Goal: Navigation & Orientation: Find specific page/section

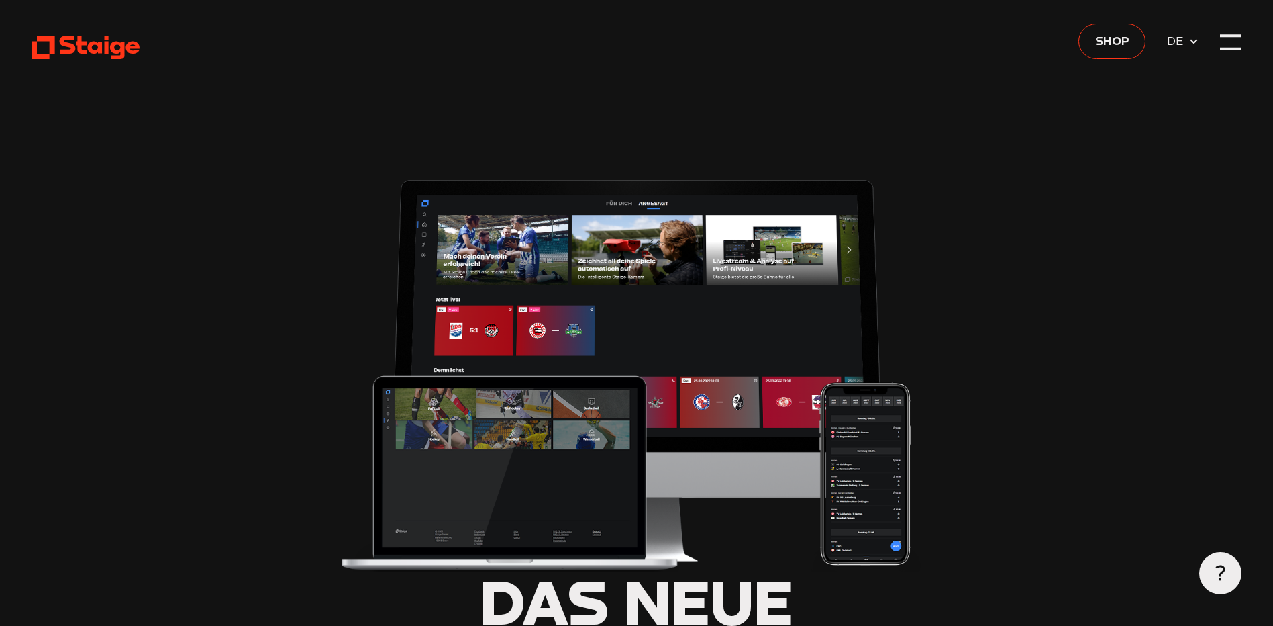
type input "0.8"
click at [1228, 40] on div at bounding box center [1230, 42] width 21 height 21
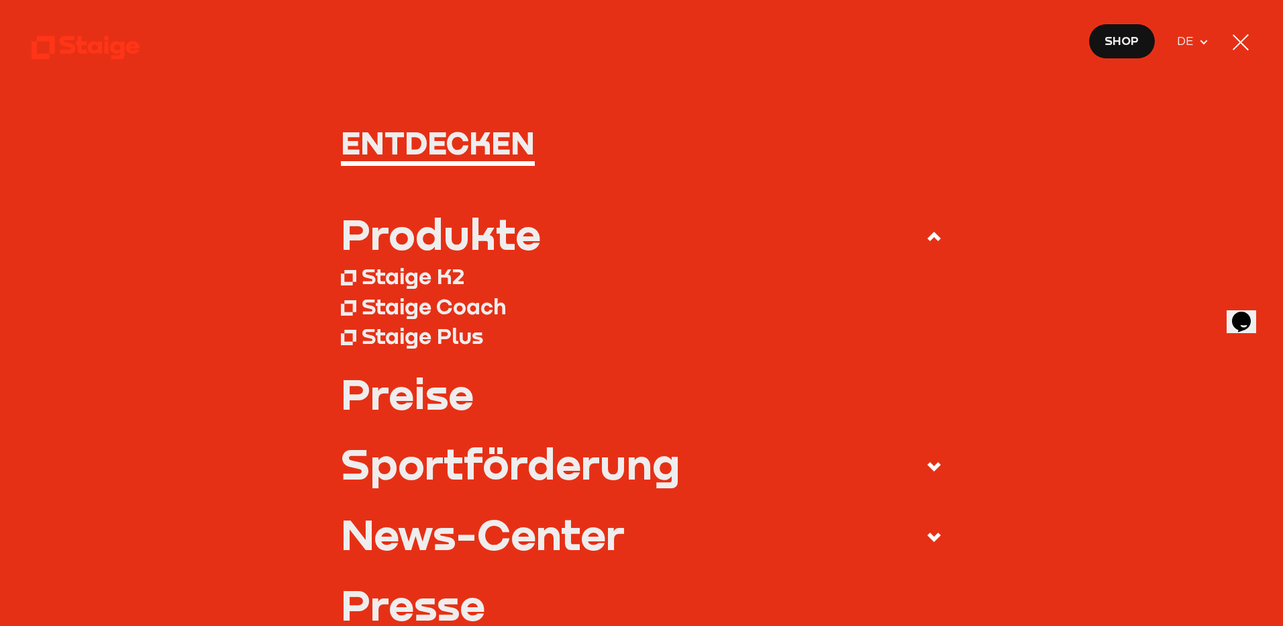
click at [451, 150] on h1 "Entdecken" at bounding box center [642, 143] width 602 height 32
click at [444, 147] on h1 "Entdecken" at bounding box center [642, 143] width 602 height 32
click at [1184, 41] on span "DE" at bounding box center [1187, 41] width 21 height 19
click at [1191, 40] on span "DE" at bounding box center [1187, 41] width 21 height 19
click at [928, 232] on icon at bounding box center [934, 236] width 16 height 16
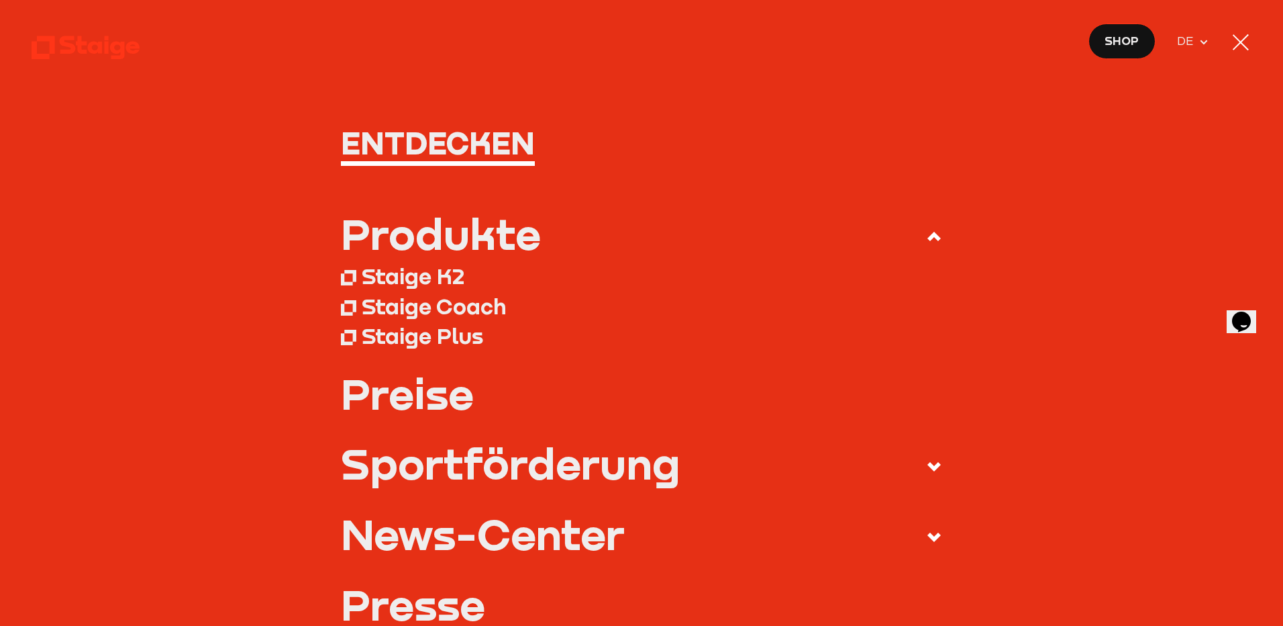
click at [0, 0] on input "Produkte" at bounding box center [0, 0] width 0 height 0
